Goal: Communication & Community: Answer question/provide support

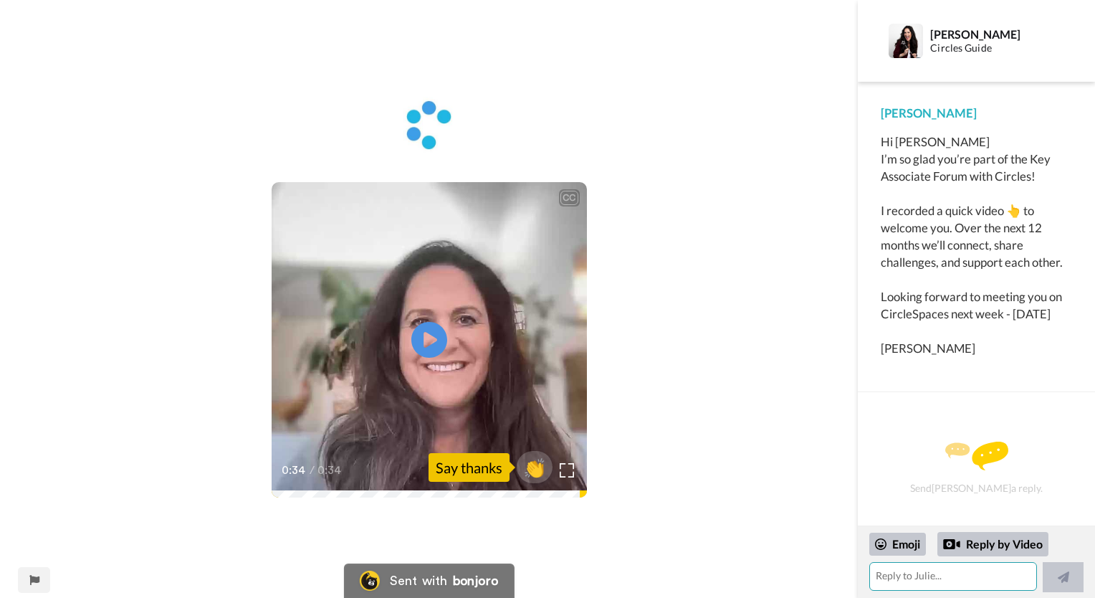
click at [905, 577] on textarea at bounding box center [953, 576] width 168 height 29
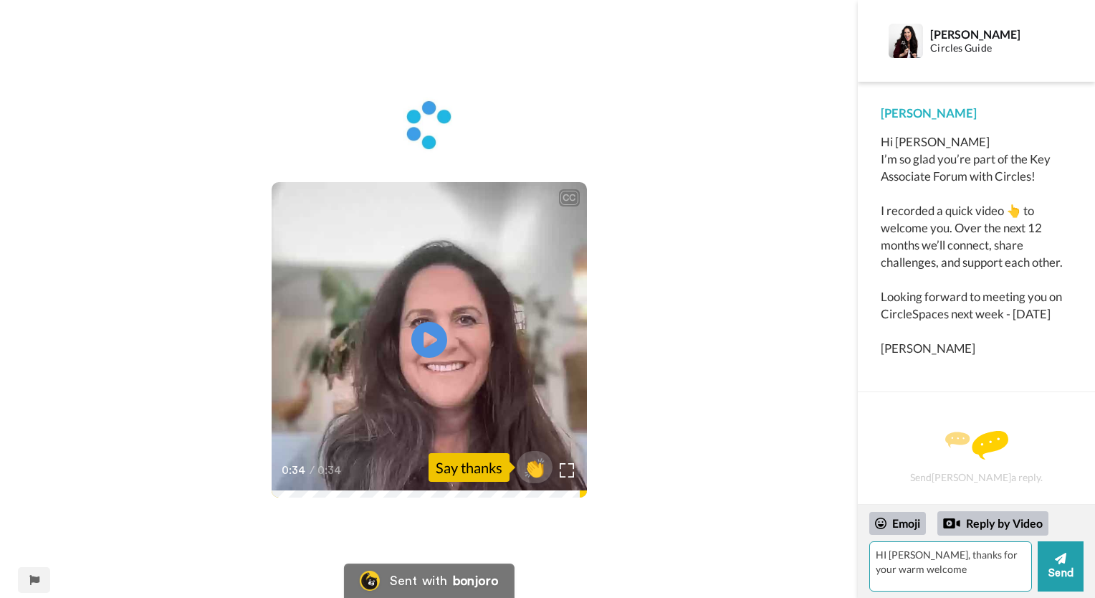
click at [925, 568] on textarea "HI [PERSON_NAME], thanks for your warm welcome" at bounding box center [950, 566] width 163 height 50
click at [886, 557] on textarea "HI [PERSON_NAME], thanks for your warm welcome" at bounding box center [950, 566] width 163 height 50
click at [916, 569] on textarea "Hi [PERSON_NAME], thanks for your warm welcome" at bounding box center [950, 566] width 163 height 50
click at [1009, 583] on textarea "Hi [PERSON_NAME], thanks for your warm welcome. I am looking forward to learnin…" at bounding box center [950, 566] width 163 height 50
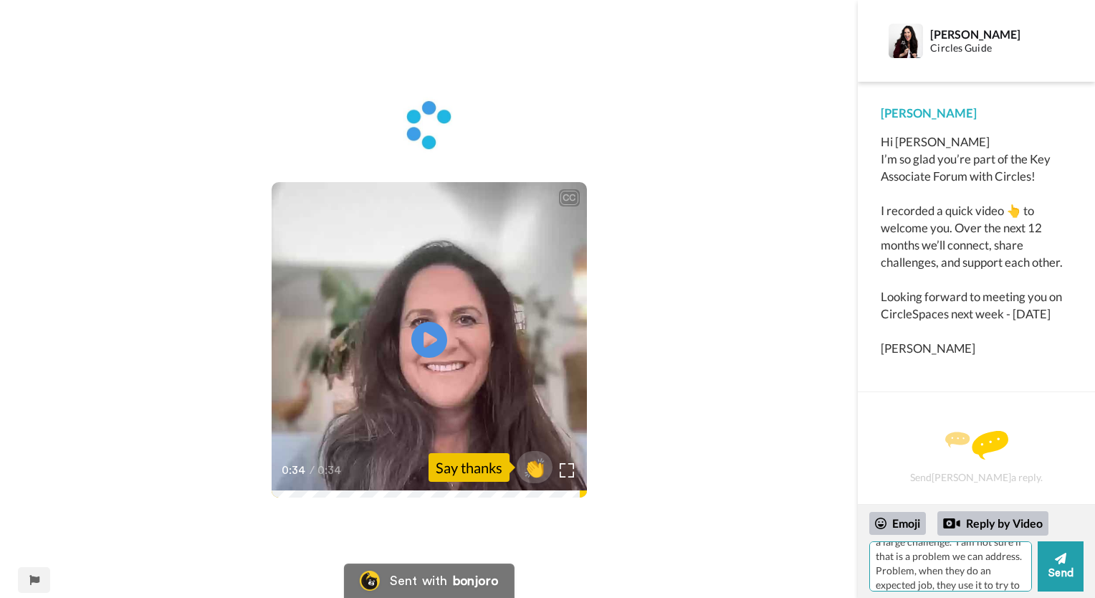
scroll to position [99, 0]
click at [972, 585] on textarea "Hi [PERSON_NAME], thanks for your warm welcome. I am looking forward to learnin…" at bounding box center [950, 566] width 163 height 50
drag, startPoint x: 972, startPoint y: 585, endPoint x: 959, endPoint y: 585, distance: 12.9
click at [959, 585] on textarea "Hi [PERSON_NAME], thanks for your warm welcome. I am looking forward to learnin…" at bounding box center [950, 566] width 163 height 50
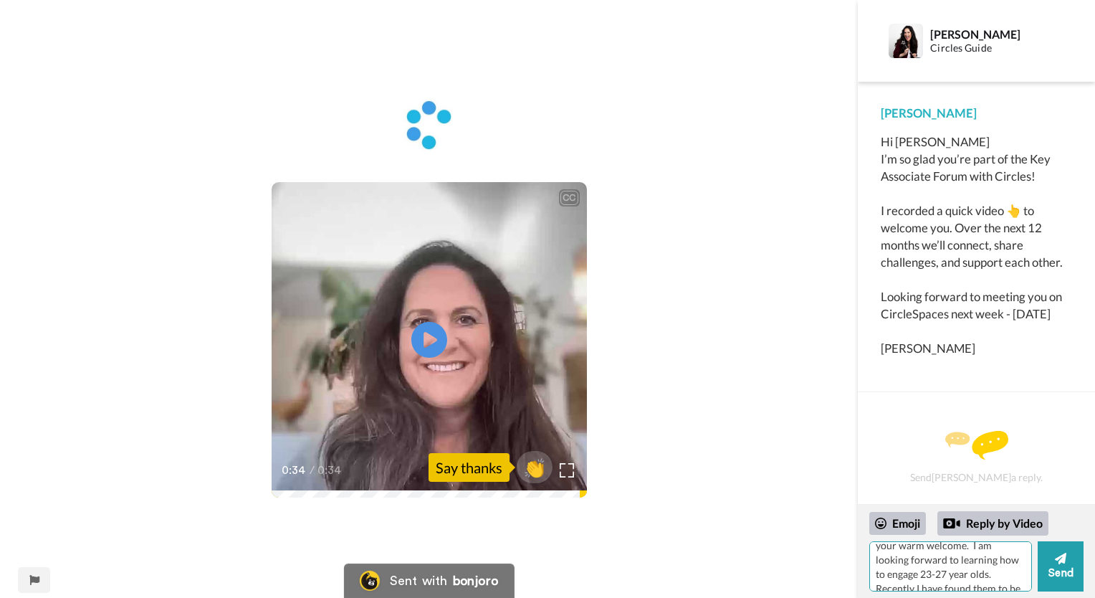
scroll to position [0, 0]
drag, startPoint x: 959, startPoint y: 585, endPoint x: 922, endPoint y: 566, distance: 42.0
click at [922, 566] on textarea "Hi [PERSON_NAME], thanks for your warm welcome. I am looking forward to learnin…" at bounding box center [950, 566] width 163 height 50
click at [937, 575] on textarea "Hi [PERSON_NAME], thanks for your warm welcome. See you [DATE]. Have a great we…" at bounding box center [950, 566] width 163 height 50
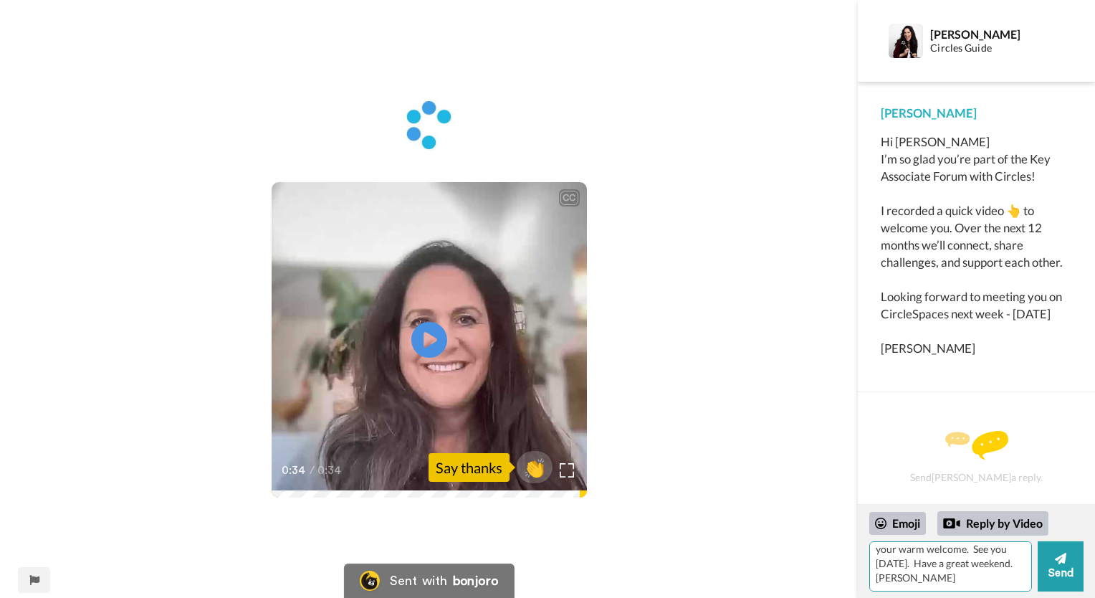
scroll to position [33, 0]
click at [929, 565] on textarea "Hi [PERSON_NAME], thanks for your warm welcome. See you [DATE]. Have a great we…" at bounding box center [950, 566] width 163 height 50
type textarea "Hi [PERSON_NAME], thanks for your warm welcome. See you [DATE]. Have a great we…"
click at [1061, 563] on icon at bounding box center [1060, 558] width 11 height 14
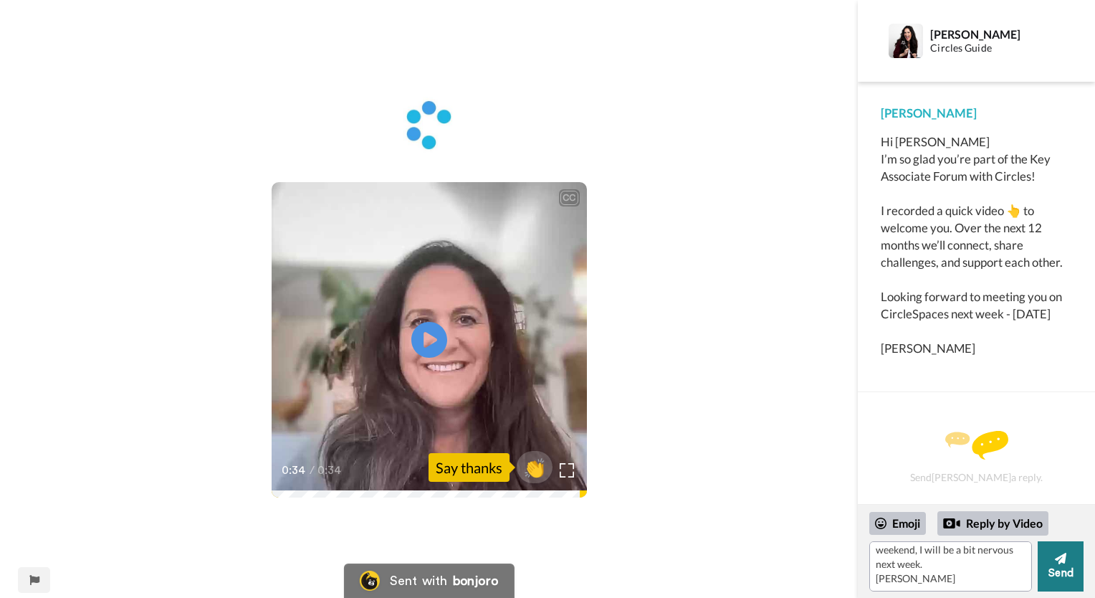
click at [1053, 563] on button "Send" at bounding box center [1061, 566] width 46 height 50
drag, startPoint x: 916, startPoint y: 586, endPoint x: 871, endPoint y: 542, distance: 62.8
click at [871, 542] on textarea "Hi [PERSON_NAME], thanks for your warm welcome. See you [DATE]. Have a great we…" at bounding box center [950, 566] width 163 height 50
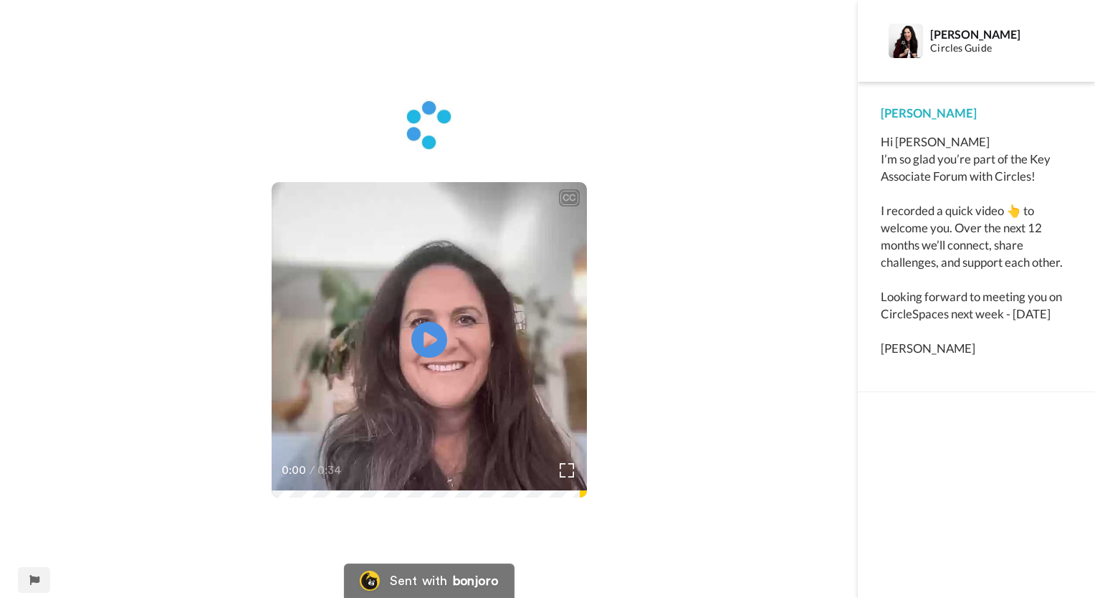
click at [922, 147] on div "Hi Brendan I’m so glad you’re part of the Key Associate Forum with Circles! I r…" at bounding box center [976, 245] width 191 height 224
click at [628, 529] on div "CC Play/Pause 0:00 / 0:34" at bounding box center [429, 299] width 858 height 598
click at [904, 357] on div "Hi Brendan I’m so glad you’re part of the Key Associate Forum with Circles! I r…" at bounding box center [976, 245] width 191 height 224
click at [916, 444] on div at bounding box center [976, 495] width 237 height 206
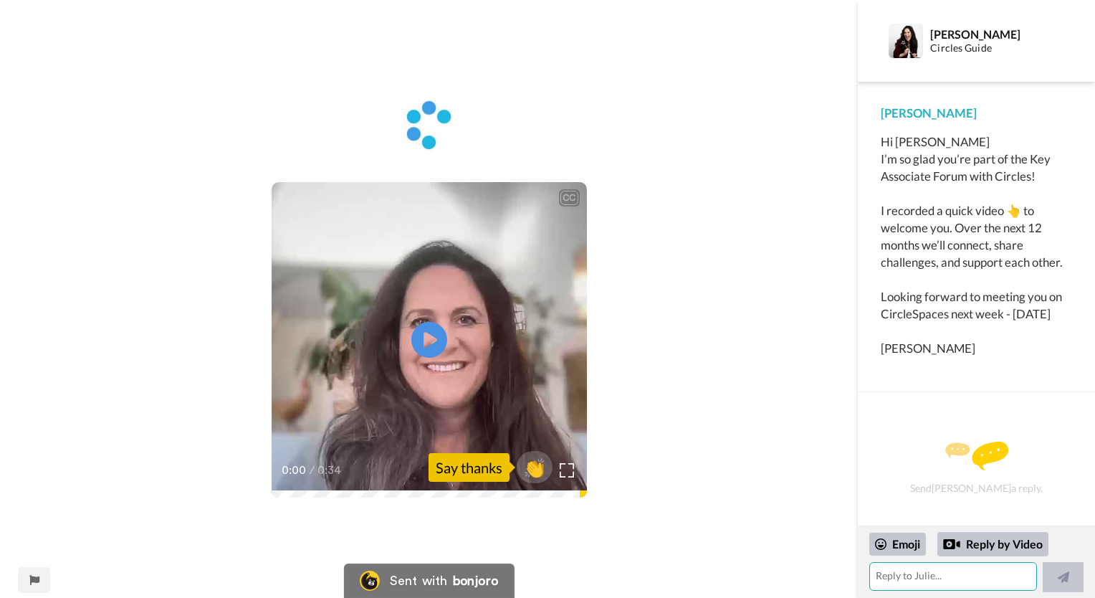
click at [884, 579] on textarea at bounding box center [953, 576] width 168 height 29
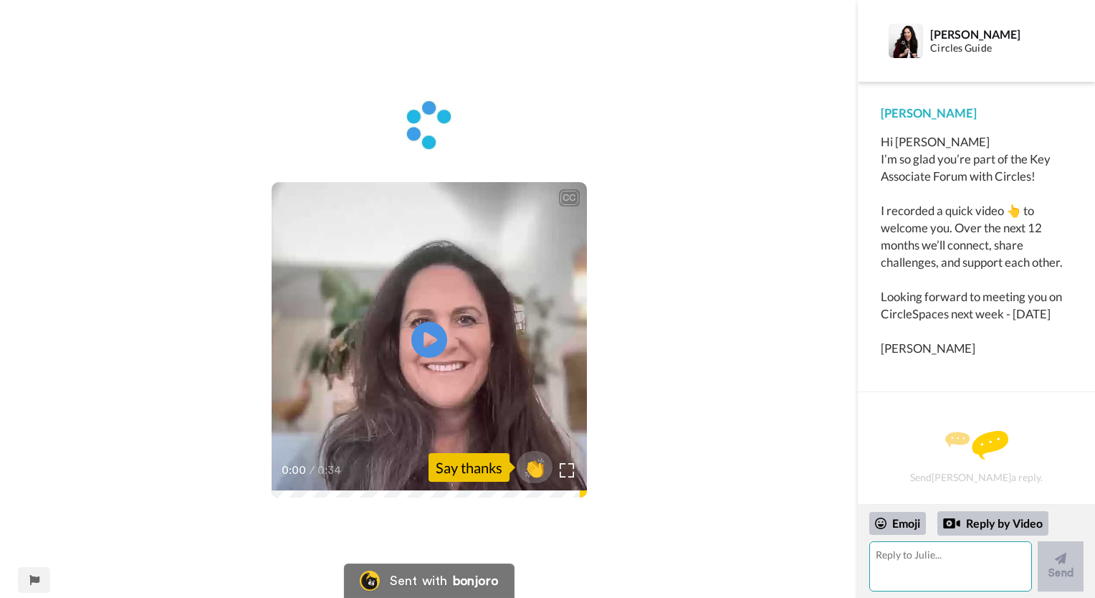
paste textarea "Hi [PERSON_NAME], thanks for your warm welcome. See you [DATE]. Have a great we…"
type textarea "Hi [PERSON_NAME], thanks for your warm welcome. See you [DATE]. Have a great we…"
click at [1057, 566] on button "Send" at bounding box center [1061, 566] width 46 height 50
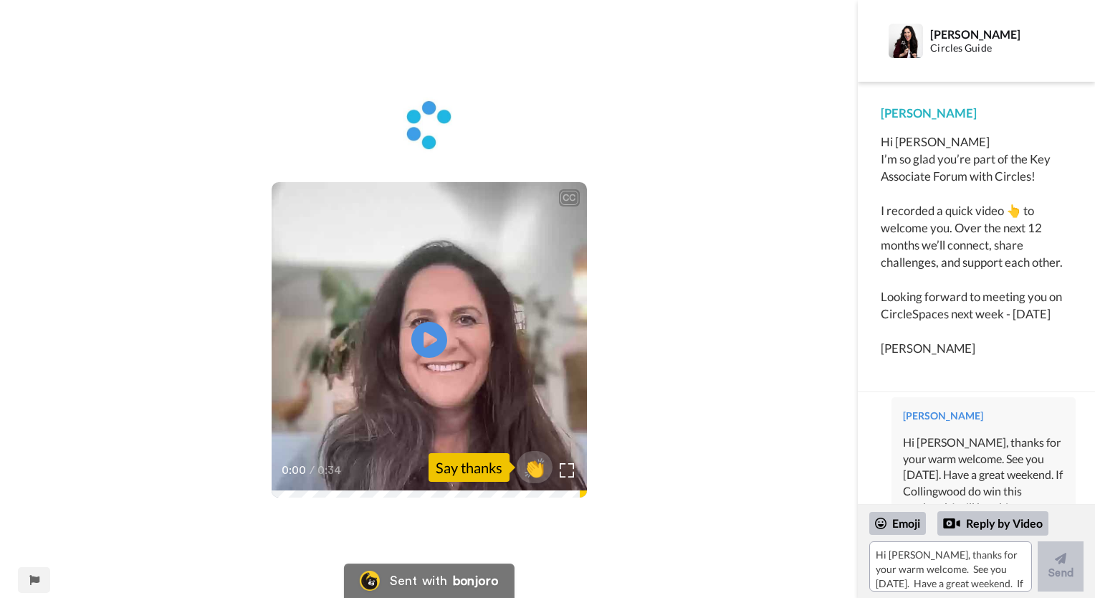
scroll to position [24, 0]
